Goal: Task Accomplishment & Management: Use online tool/utility

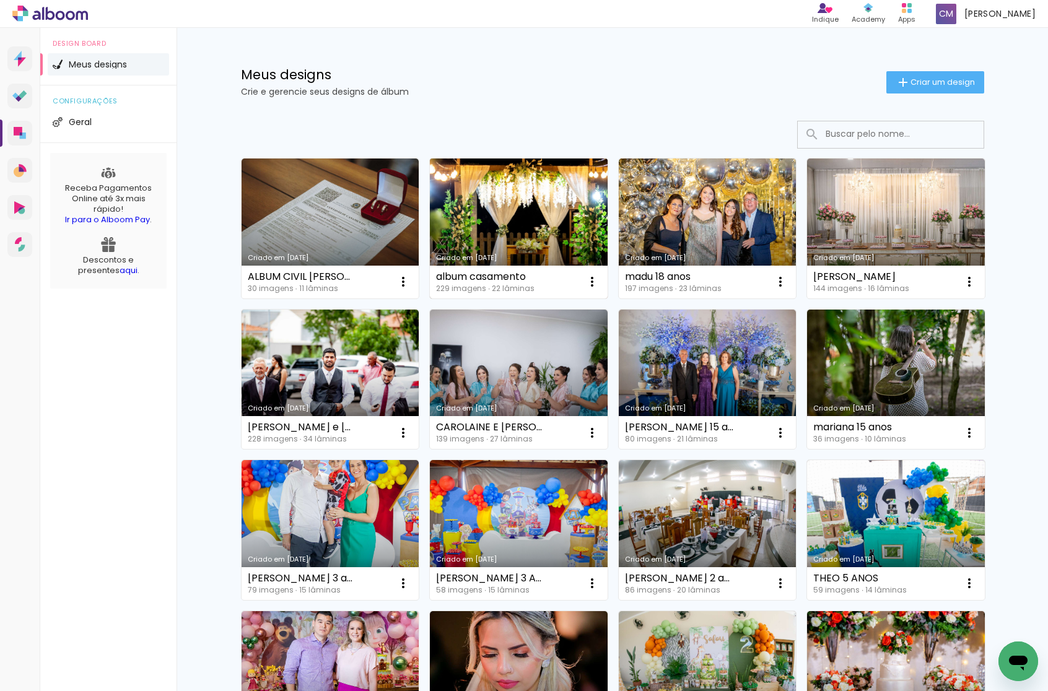
click at [502, 214] on link "Criado em [DATE]" at bounding box center [519, 229] width 178 height 140
